Goal: Task Accomplishment & Management: Manage account settings

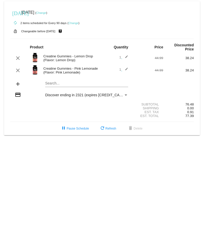
click at [125, 67] on mat-icon "edit" at bounding box center [125, 70] width 6 height 6
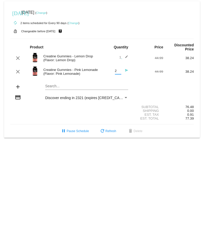
type input "2"
click at [121, 69] on input "2" at bounding box center [118, 71] width 6 height 4
click at [135, 27] on div "autorenew 2 items scheduled for Every 90 days ( Change )" at bounding box center [102, 23] width 184 height 10
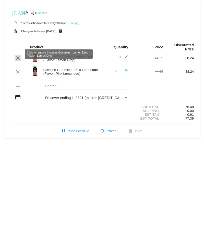
click at [19, 55] on mat-icon "clear" at bounding box center [18, 58] width 6 height 6
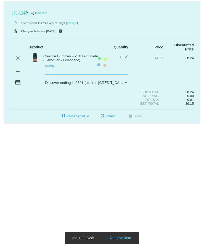
click at [80, 69] on mat-card "[DATE] [DATE] ( Change ) autorenew 1 item scheduled for Every 90 days ( Change …" at bounding box center [102, 61] width 196 height 121
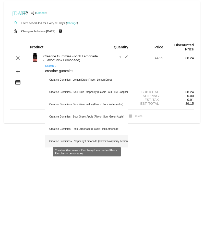
type input "creatine gummies"
click at [90, 135] on div "Creatine Gummies - Raspberry Lemonade (Flavor: Raspberry Lemonade)" at bounding box center [86, 141] width 83 height 12
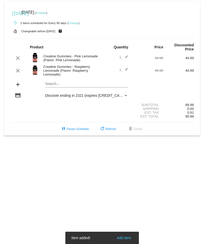
click at [132, 148] on body "[DATE] [DATE] ( Change ) autorenew 2 items scheduled for Every 90 days ( Change…" at bounding box center [102, 122] width 204 height 244
